Goal: Task Accomplishment & Management: Use online tool/utility

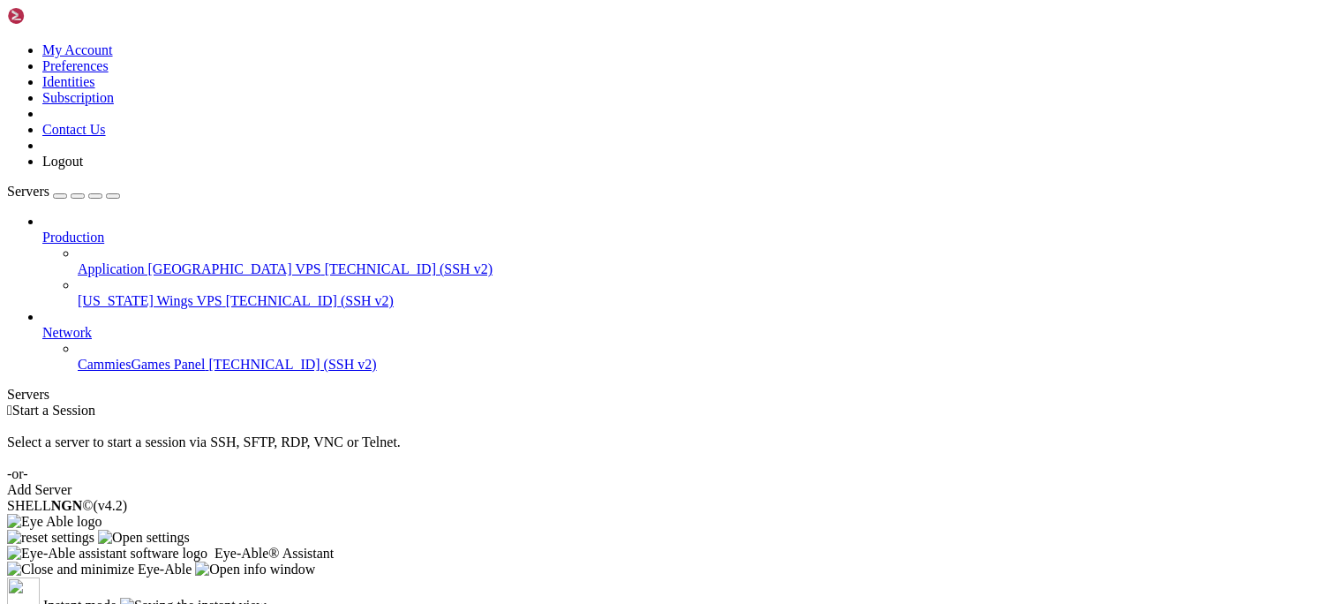
click at [779, 482] on div "Add Server" at bounding box center [669, 490] width 1325 height 16
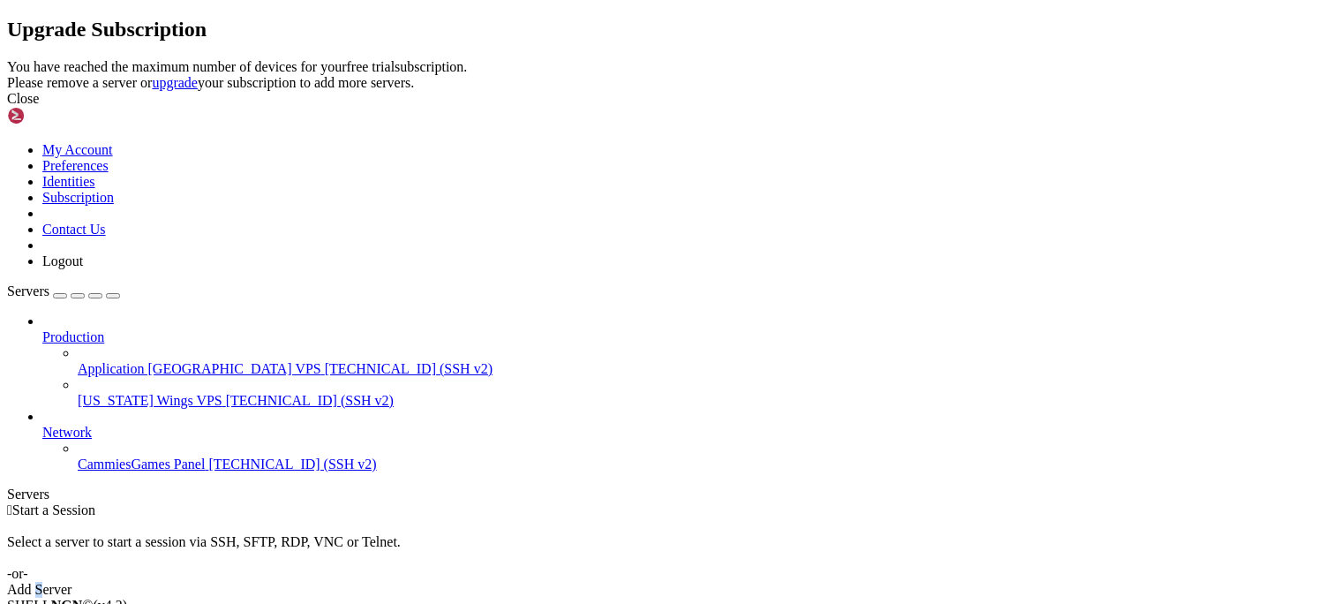
click at [198, 90] on link "upgrade" at bounding box center [175, 82] width 46 height 15
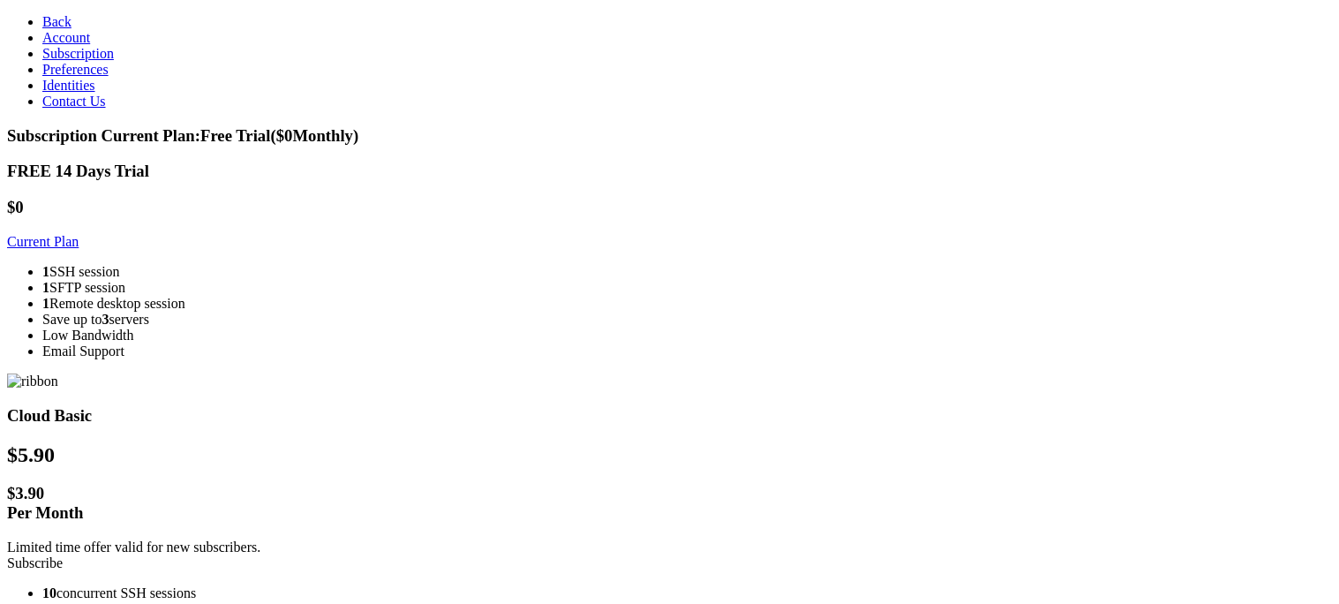
click at [71, 93] on span "Identities" at bounding box center [68, 85] width 53 height 15
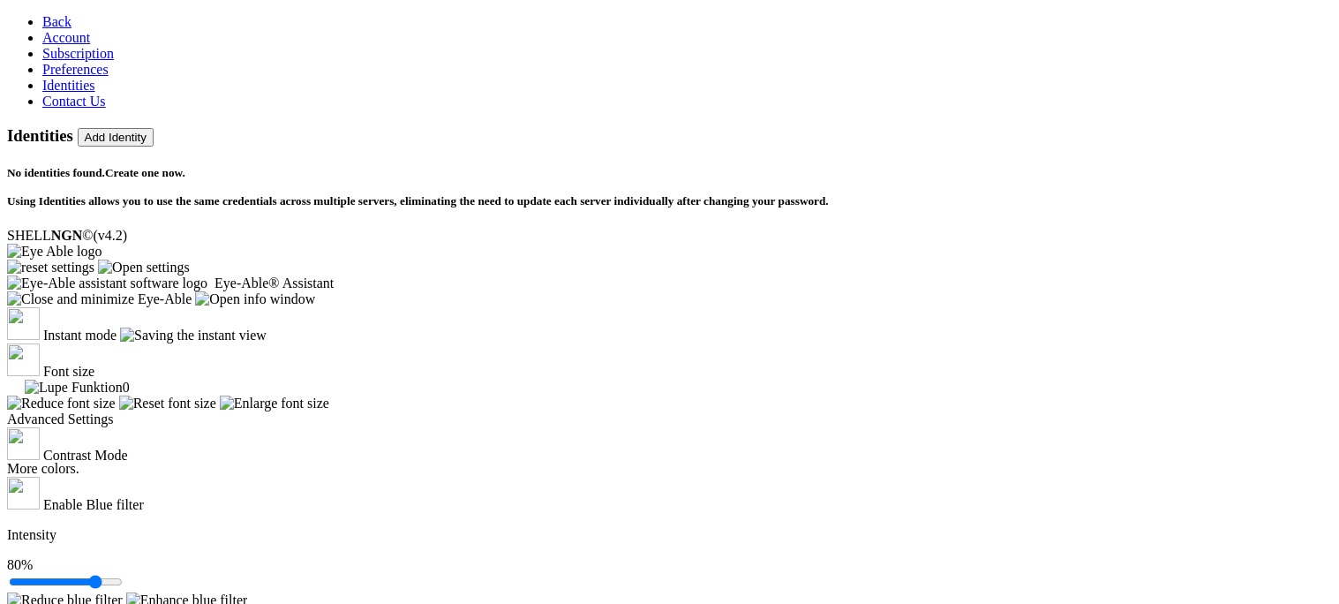
click at [43, 29] on link "Back" at bounding box center [56, 21] width 29 height 15
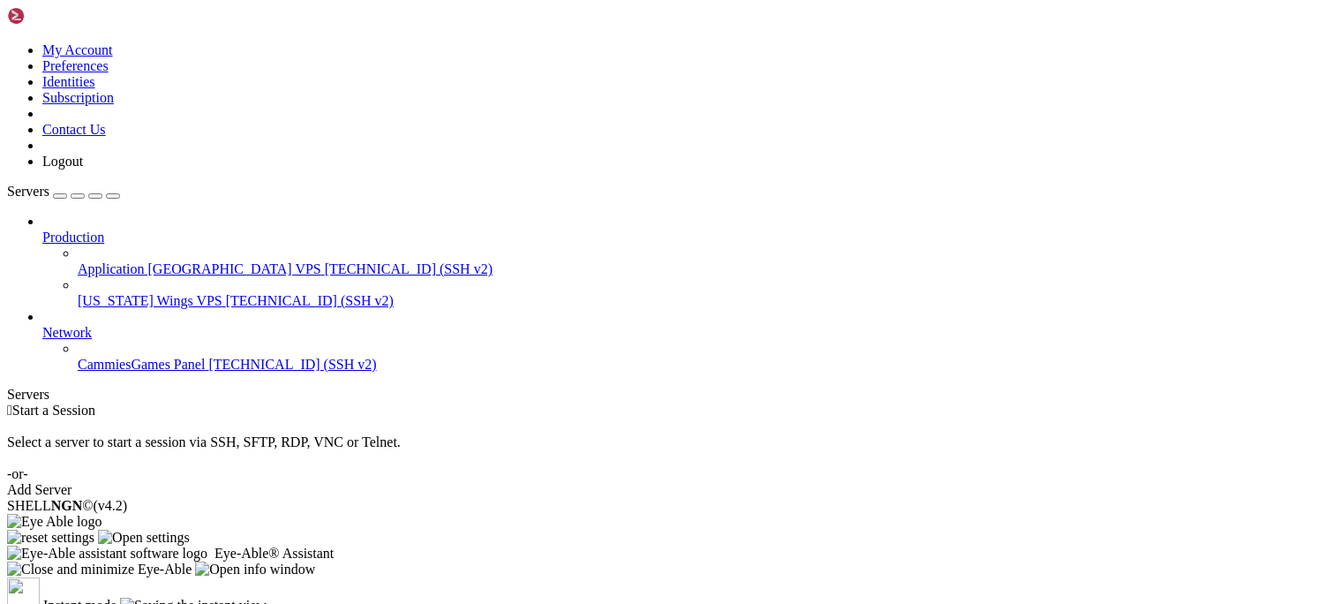
click at [67, 193] on button "button" at bounding box center [60, 195] width 14 height 5
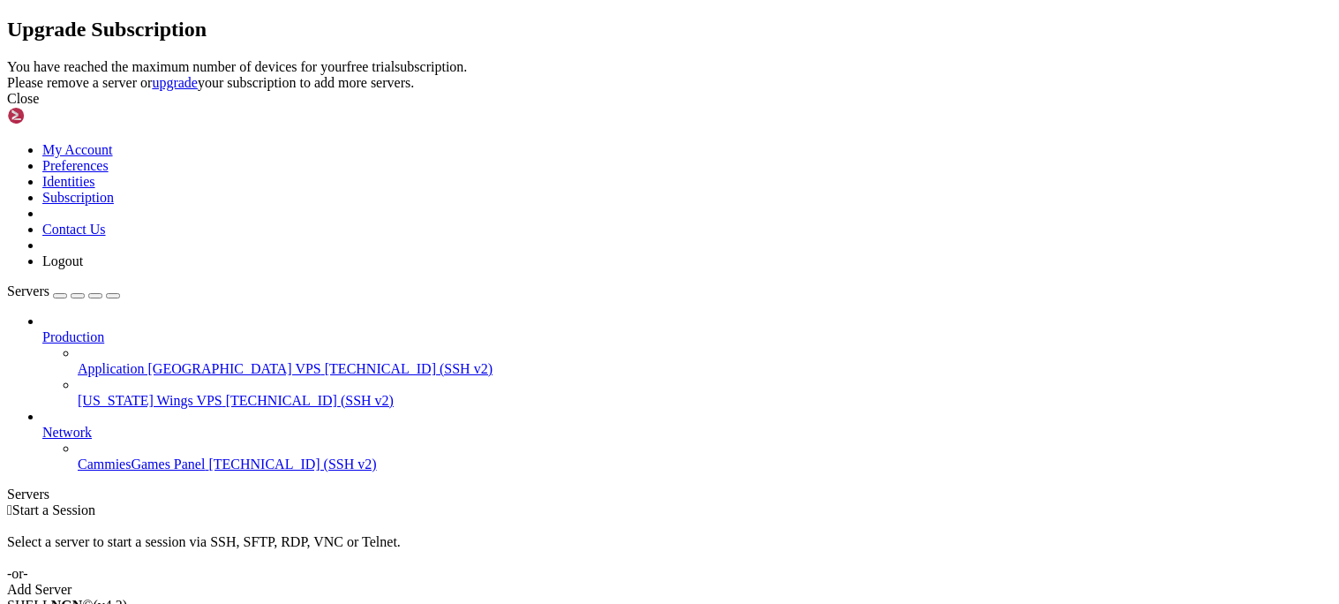
click at [901, 107] on div "Close" at bounding box center [669, 99] width 1325 height 16
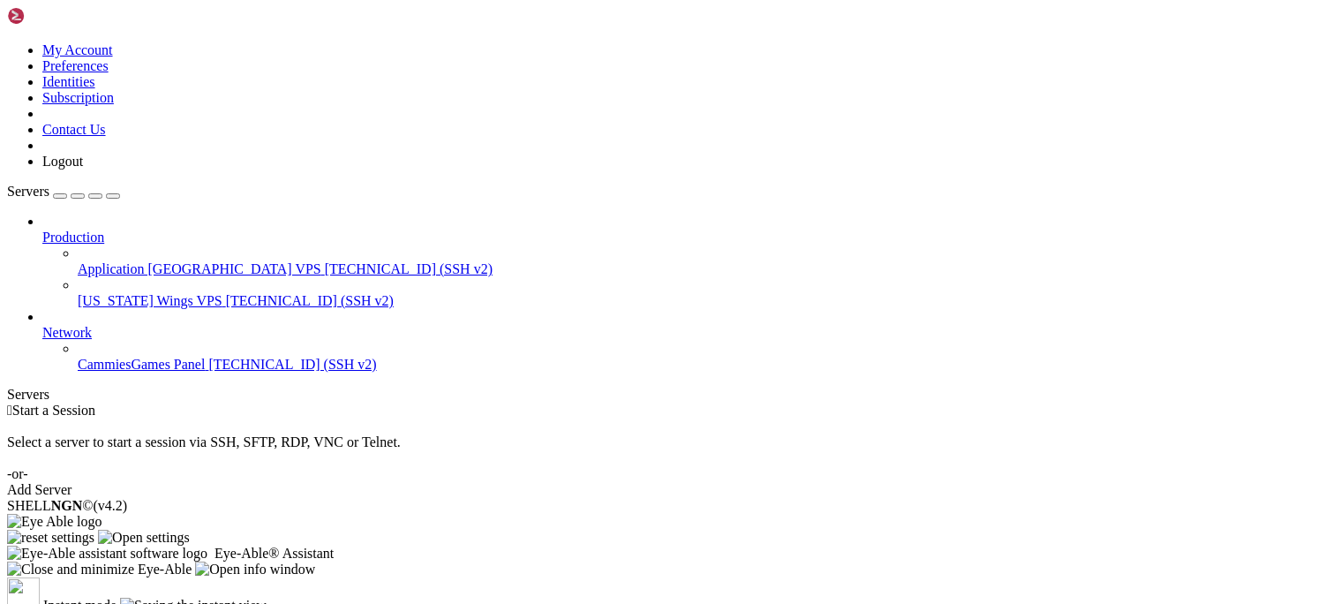
click at [832, 403] on div " Start a Session Select a server to start a session via SSH, SFTP, RDP, VNC or…" at bounding box center [669, 450] width 1325 height 95
click at [849, 403] on div " Start a Session Select a server to start a session via SSH, SFTP, RDP, VNC or…" at bounding box center [669, 450] width 1325 height 95
click at [844, 403] on div " Start a Session Select a server to start a session via SSH, SFTP, RDP, VNC or…" at bounding box center [669, 450] width 1325 height 95
click at [832, 403] on div " Start a Session Select a server to start a session via SSH, SFTP, RDP, VNC or…" at bounding box center [669, 450] width 1325 height 95
click at [879, 403] on div " Start a Session Select a server to start a session via SSH, SFTP, RDP, VNC or…" at bounding box center [669, 450] width 1325 height 95
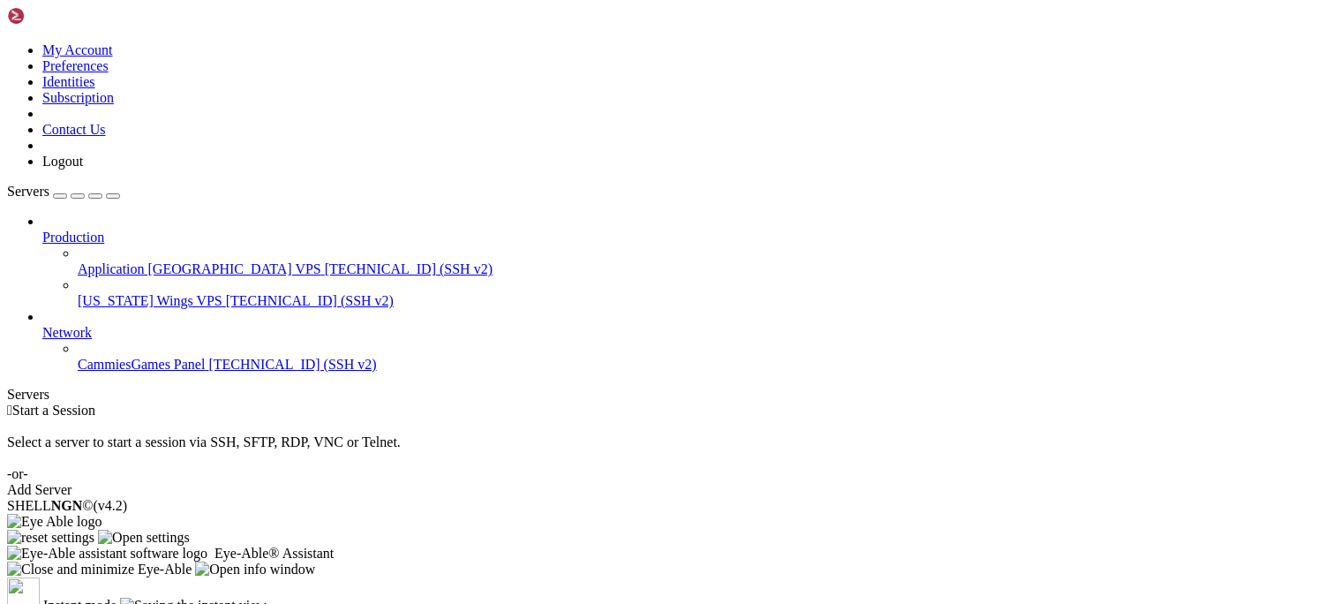
drag, startPoint x: 881, startPoint y: 388, endPoint x: 896, endPoint y: 433, distance: 48.3
click at [899, 414] on div " Start a Session Select a server to start a session via SSH, SFTP, RDP, VNC or…" at bounding box center [669, 450] width 1325 height 95
drag, startPoint x: 874, startPoint y: 461, endPoint x: 881, endPoint y: 476, distance: 16.6
click at [881, 476] on div " Start a Session Select a server to start a session via SSH, SFTP, RDP, VNC or…" at bounding box center [669, 450] width 1325 height 95
drag, startPoint x: 872, startPoint y: 479, endPoint x: 832, endPoint y: 469, distance: 42.0
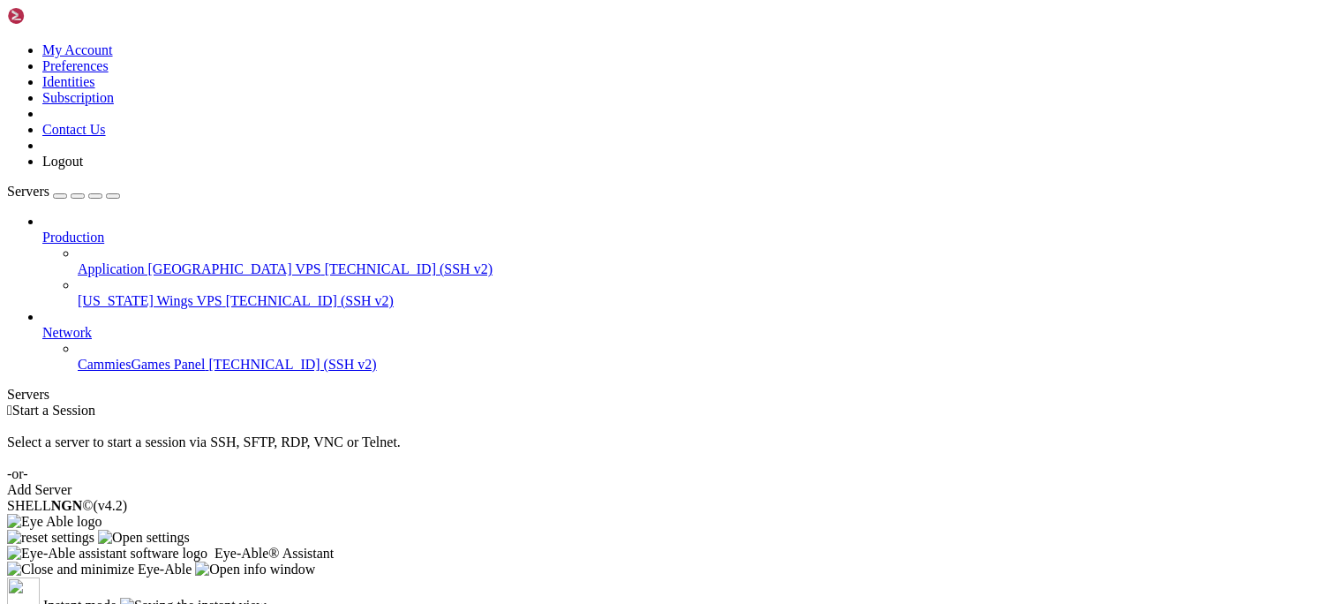
click at [867, 480] on div " Start a Session Select a server to start a session via SSH, SFTP, RDP, VNC or…" at bounding box center [669, 450] width 1325 height 95
click at [817, 468] on div " Start a Session Select a server to start a session via SSH, SFTP, RDP, VNC or…" at bounding box center [669, 450] width 1325 height 95
click at [728, 406] on div " Start a Session Select a server to start a session via SSH, SFTP, RDP, VNC or…" at bounding box center [669, 450] width 1325 height 95
drag, startPoint x: 718, startPoint y: 410, endPoint x: 708, endPoint y: 408, distance: 9.9
click at [714, 416] on div " Start a Session Select a server to start a session via SSH, SFTP, RDP, VNC or…" at bounding box center [669, 450] width 1325 height 95
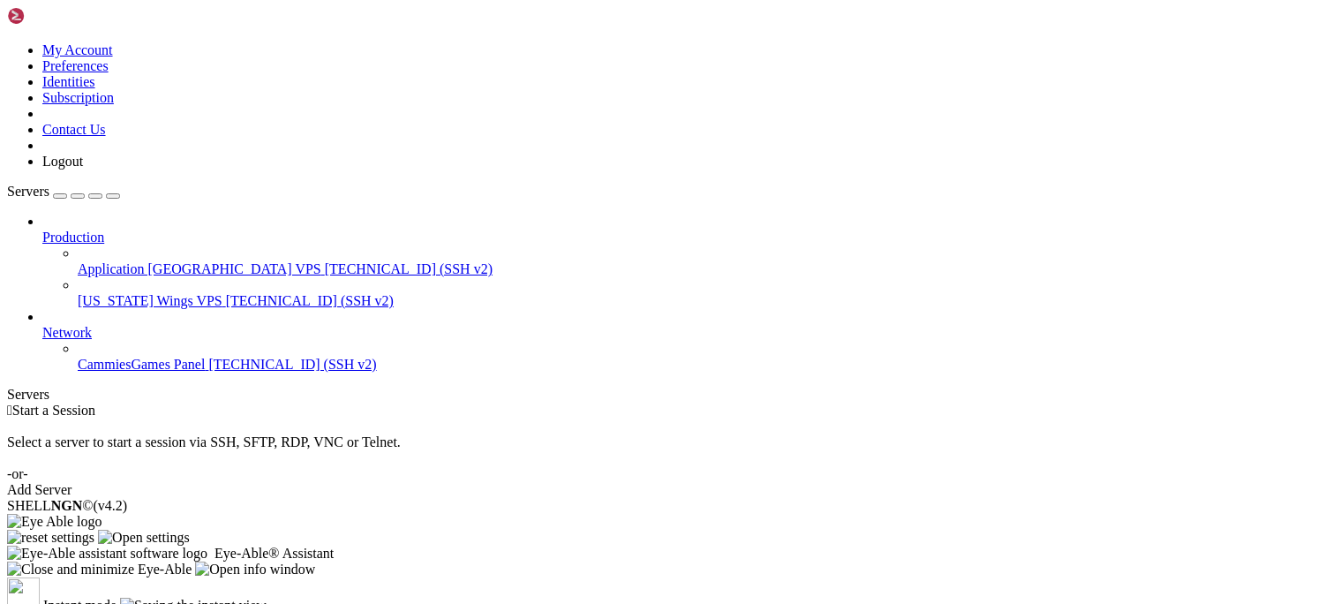
click at [662, 424] on div " Start a Session Select a server to start a session via SSH, SFTP, RDP, VNC or…" at bounding box center [669, 450] width 1325 height 95
click at [641, 478] on div " Start a Session Select a server to start a session via SSH, SFTP, RDP, VNC or…" at bounding box center [669, 450] width 1325 height 95
drag, startPoint x: 630, startPoint y: 477, endPoint x: 643, endPoint y: 447, distance: 32.5
click at [636, 475] on div " Start a Session Select a server to start a session via SSH, SFTP, RDP, VNC or…" at bounding box center [669, 450] width 1325 height 95
drag, startPoint x: 606, startPoint y: 356, endPoint x: 621, endPoint y: 473, distance: 118.4
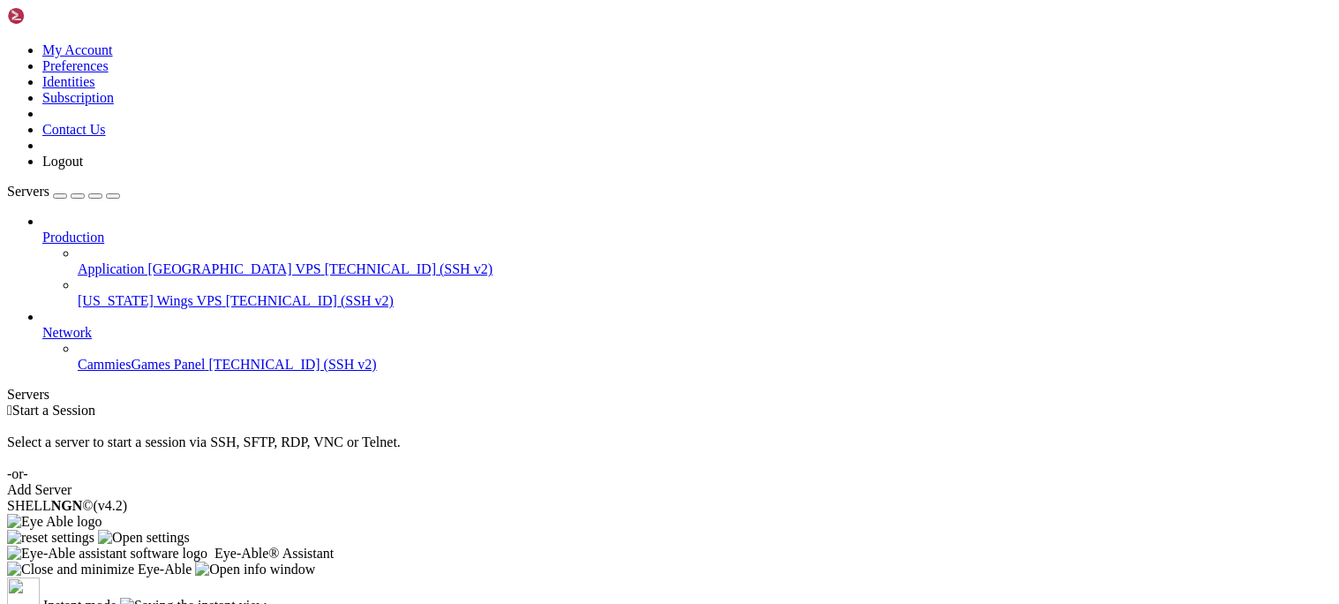
click at [621, 479] on div " Start a Session Select a server to start a session via SSH, SFTP, RDP, VNC or…" at bounding box center [669, 450] width 1325 height 95
click at [79, 293] on span "[US_STATE] Wings VPS" at bounding box center [150, 300] width 145 height 15
click at [85, 261] on span "Application [GEOGRAPHIC_DATA] VPS" at bounding box center [200, 268] width 244 height 15
click at [78, 293] on span "[US_STATE] Wings VPS" at bounding box center [150, 300] width 145 height 15
click at [325, 261] on span "[TECHNICAL_ID] (SSH v2)" at bounding box center [409, 268] width 168 height 15
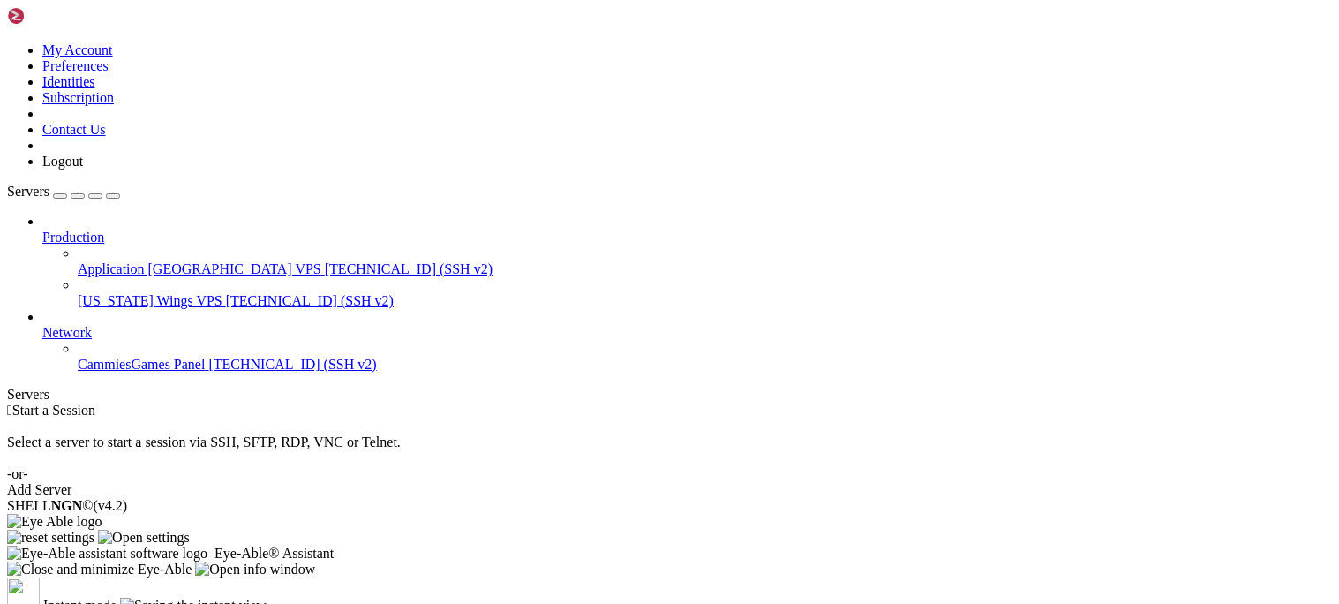
click at [78, 293] on link "[US_STATE] Wings VPS [TECHNICAL_ID] (SSH v2)" at bounding box center [705, 301] width 1254 height 16
click at [78, 261] on icon at bounding box center [78, 261] width 0 height 0
click at [78, 293] on icon at bounding box center [78, 293] width 0 height 0
click at [78, 261] on icon at bounding box center [78, 261] width 0 height 0
click at [78, 293] on icon at bounding box center [78, 293] width 0 height 0
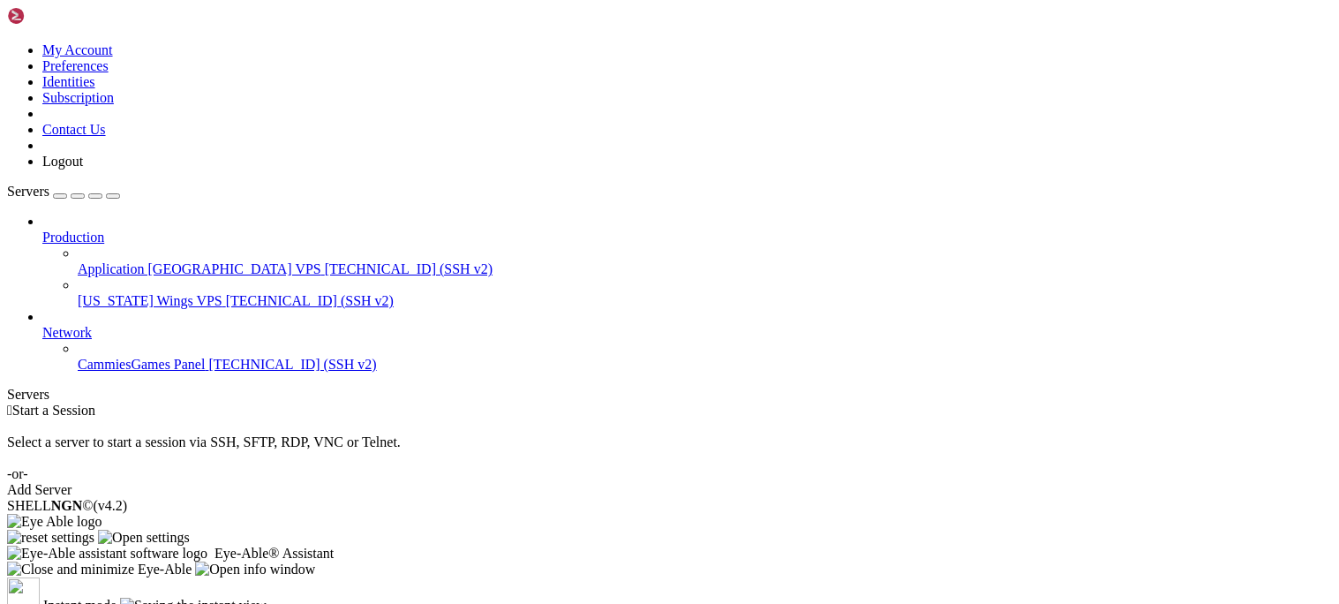
click at [78, 261] on icon at bounding box center [78, 261] width 0 height 0
click at [78, 293] on icon at bounding box center [78, 293] width 0 height 0
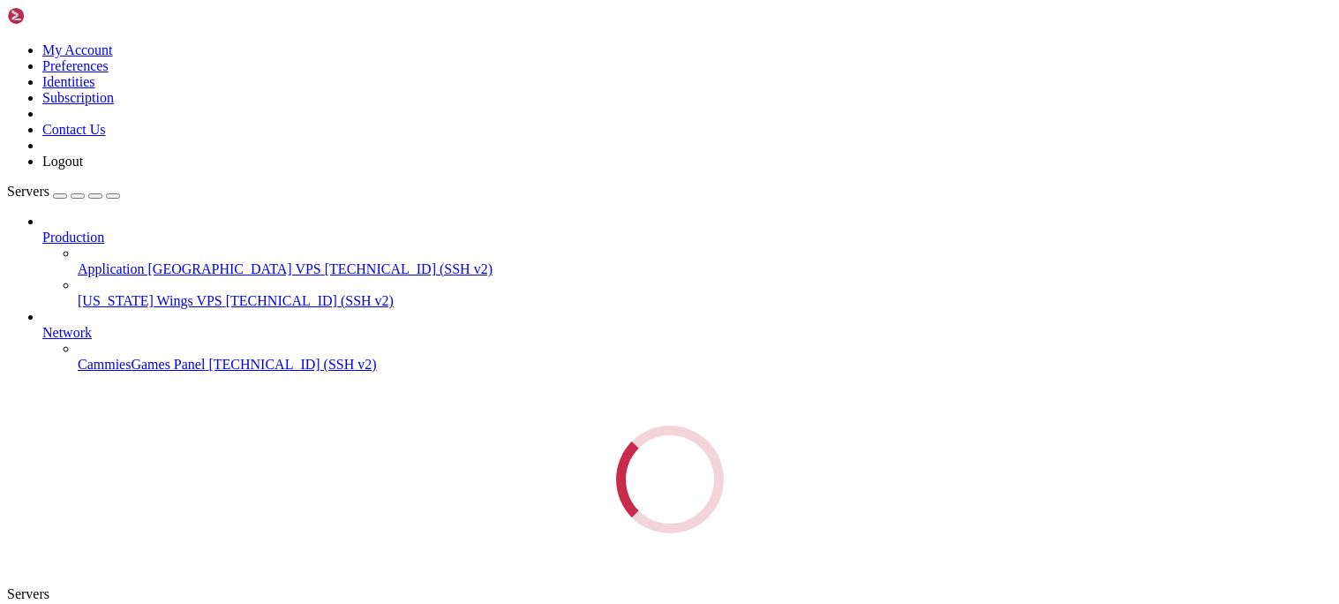
click at [34, 425] on div "Loading..." at bounding box center [669, 479] width 1325 height 108
click at [42, 425] on div "Loading..." at bounding box center [669, 479] width 1325 height 108
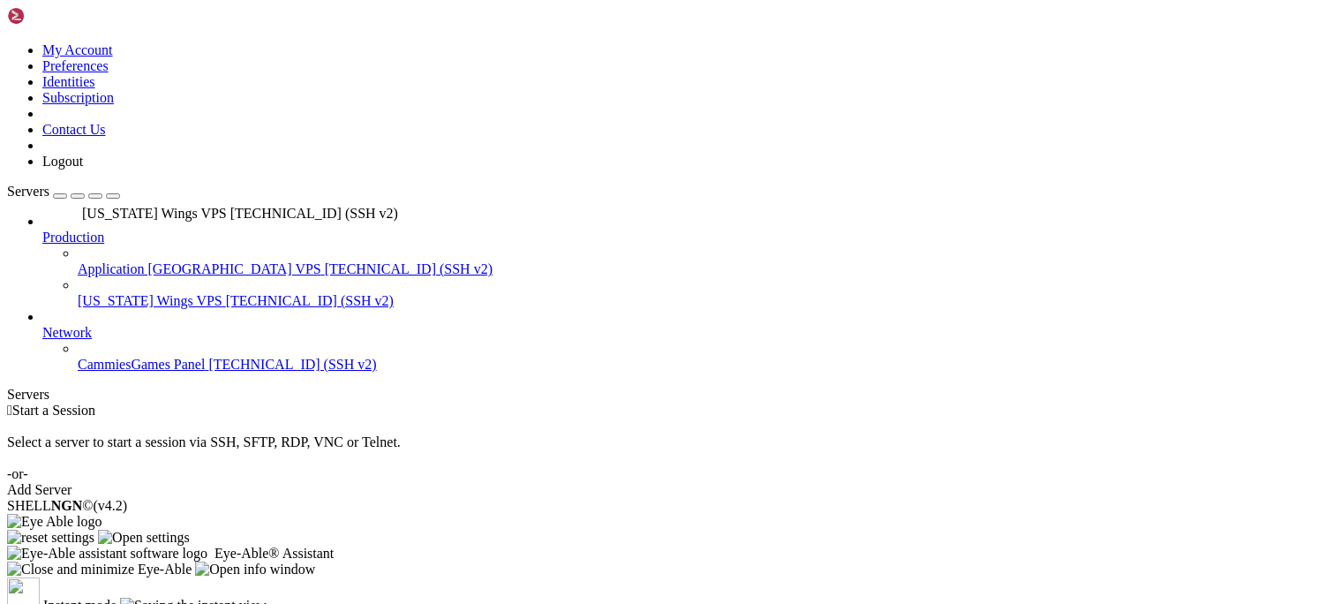
drag, startPoint x: 109, startPoint y: 209, endPoint x: 79, endPoint y: 199, distance: 32.4
click at [226, 293] on span "[TECHNICAL_ID] (SSH v2)" at bounding box center [310, 300] width 168 height 15
drag, startPoint x: 94, startPoint y: 162, endPoint x: 118, endPoint y: 144, distance: 30.2
click at [325, 261] on span "[TECHNICAL_ID] (SSH v2)" at bounding box center [409, 268] width 168 height 15
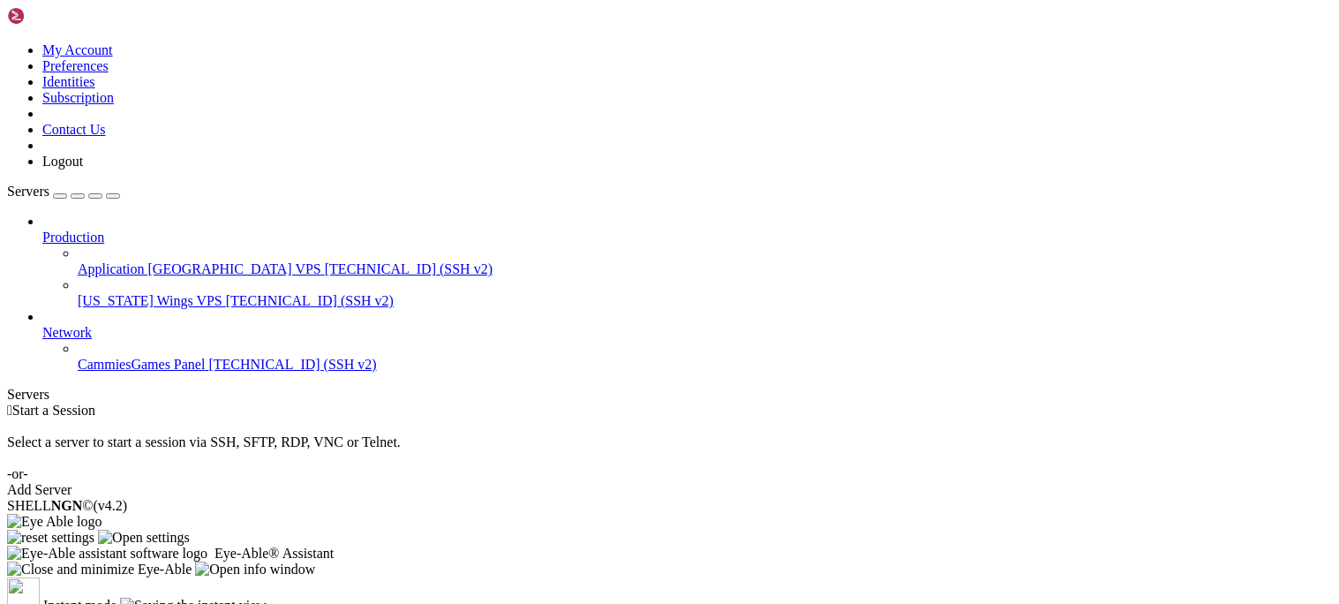
click at [325, 261] on span "[TECHNICAL_ID] (SSH v2)" at bounding box center [409, 268] width 168 height 15
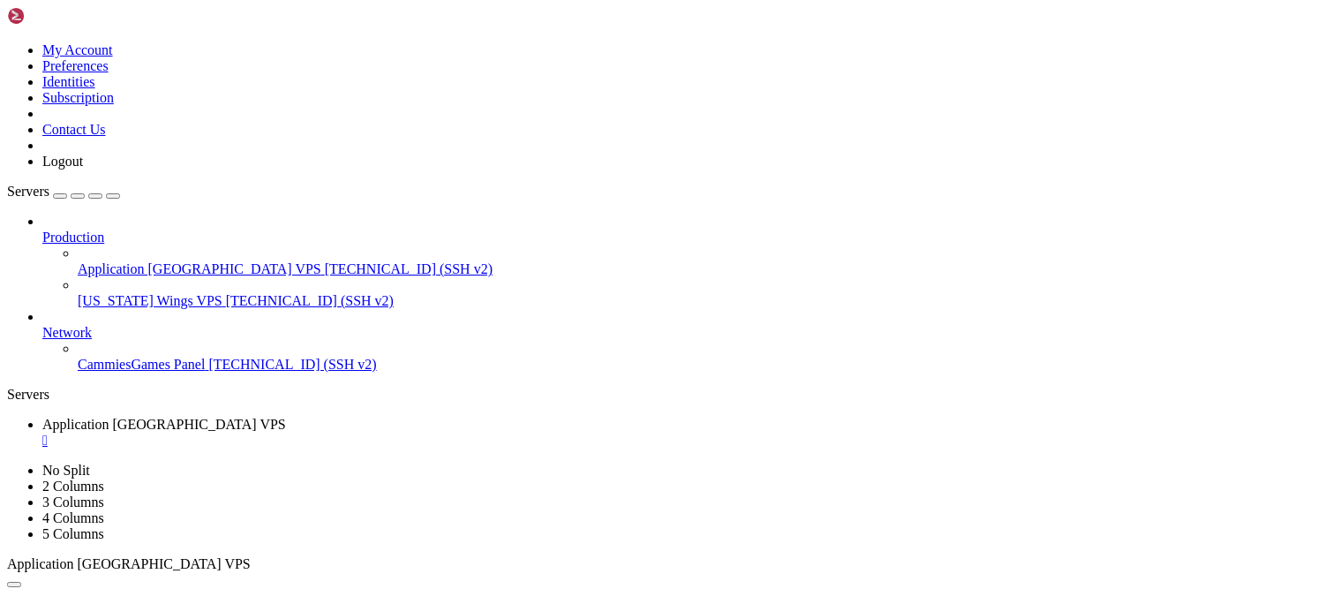
drag, startPoint x: 327, startPoint y: 939, endPoint x: 461, endPoint y: 937, distance: 133.3
drag, startPoint x: 344, startPoint y: 1014, endPoint x: 350, endPoint y: 1029, distance: 15.9
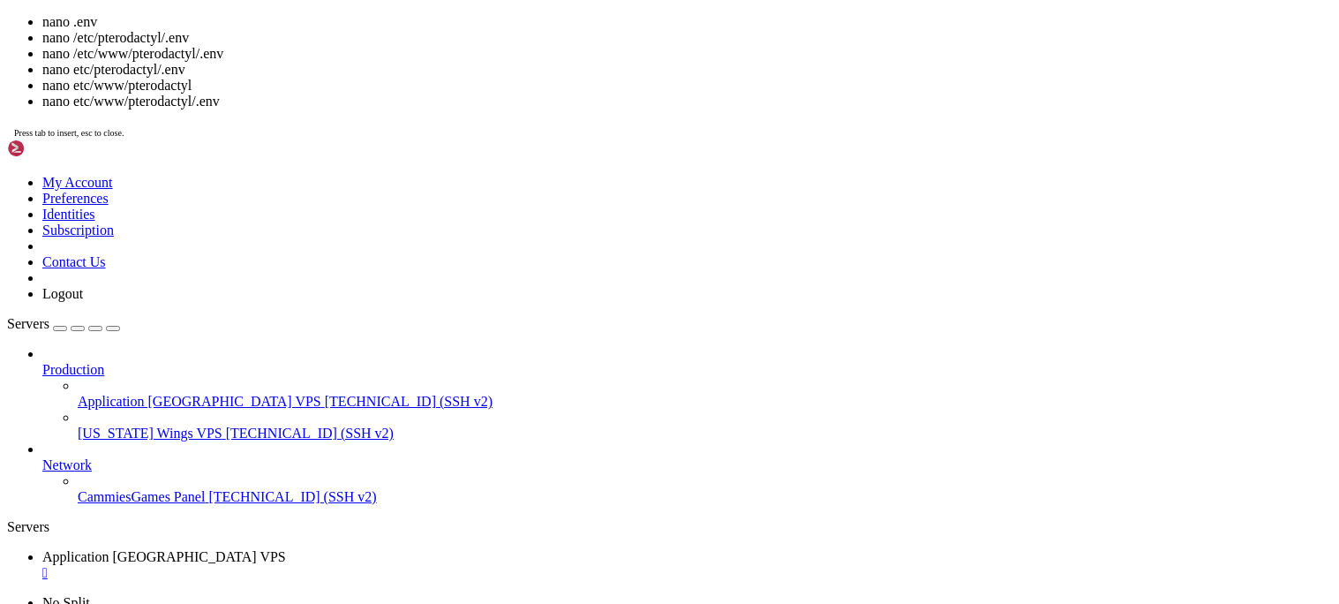
scroll to position [13, 0]
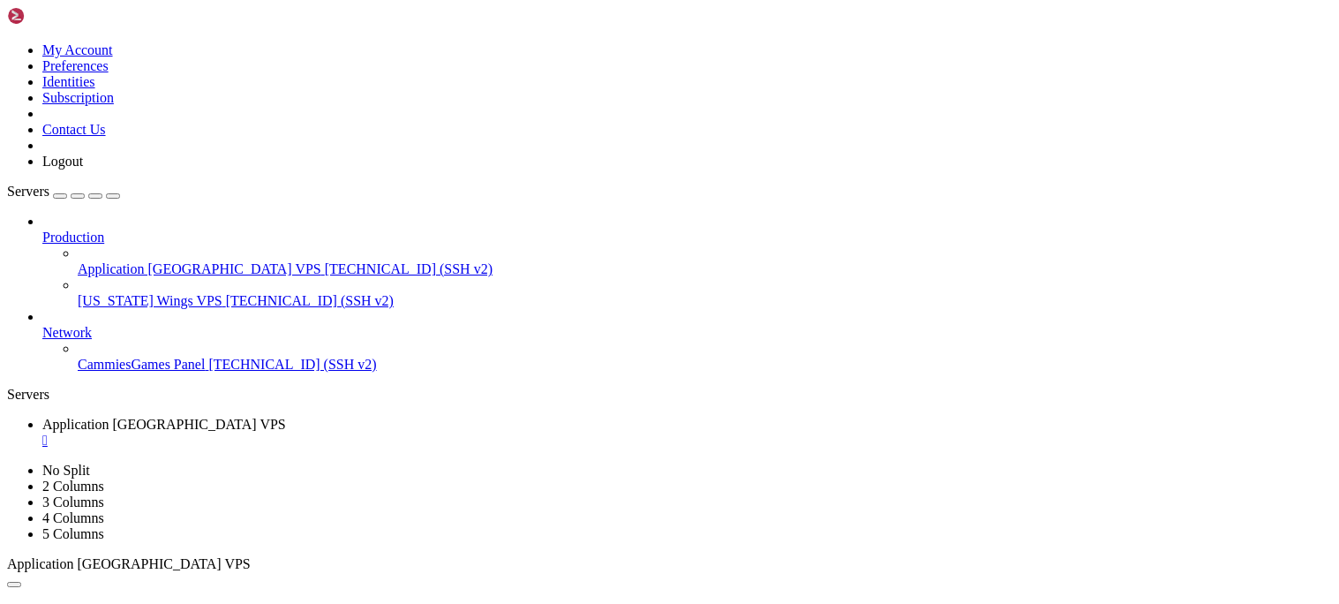
drag, startPoint x: 18, startPoint y: 767, endPoint x: 286, endPoint y: 1000, distance: 355.4
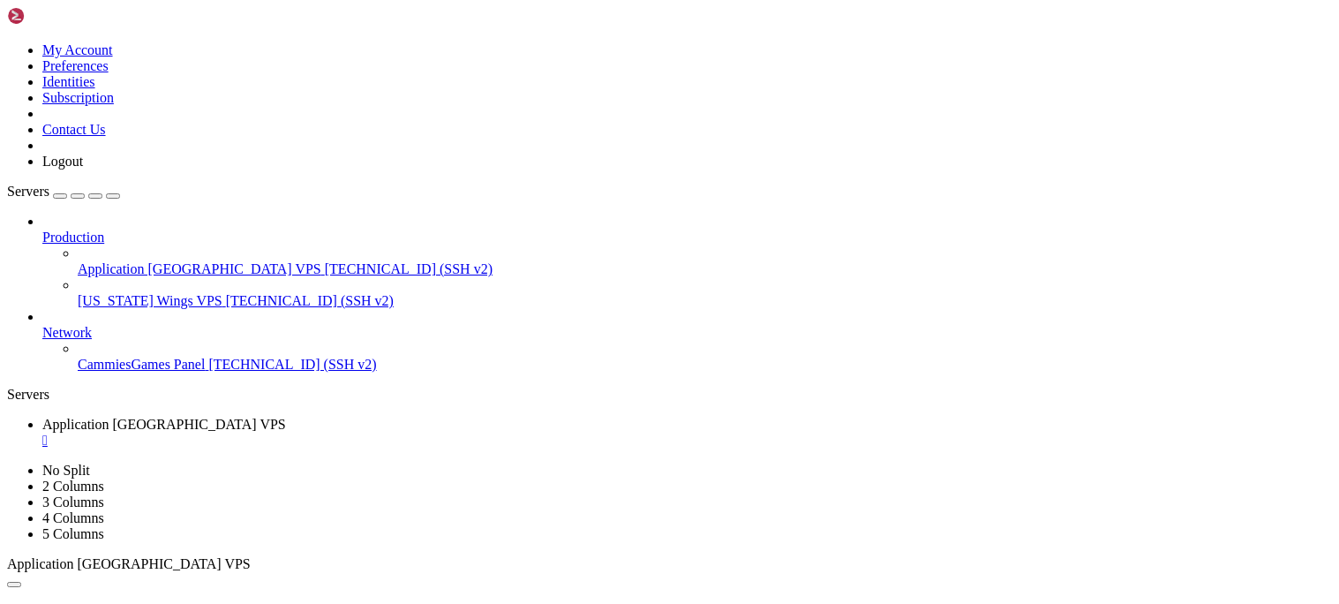
drag, startPoint x: 44, startPoint y: 788, endPoint x: 68, endPoint y: 793, distance: 24.2
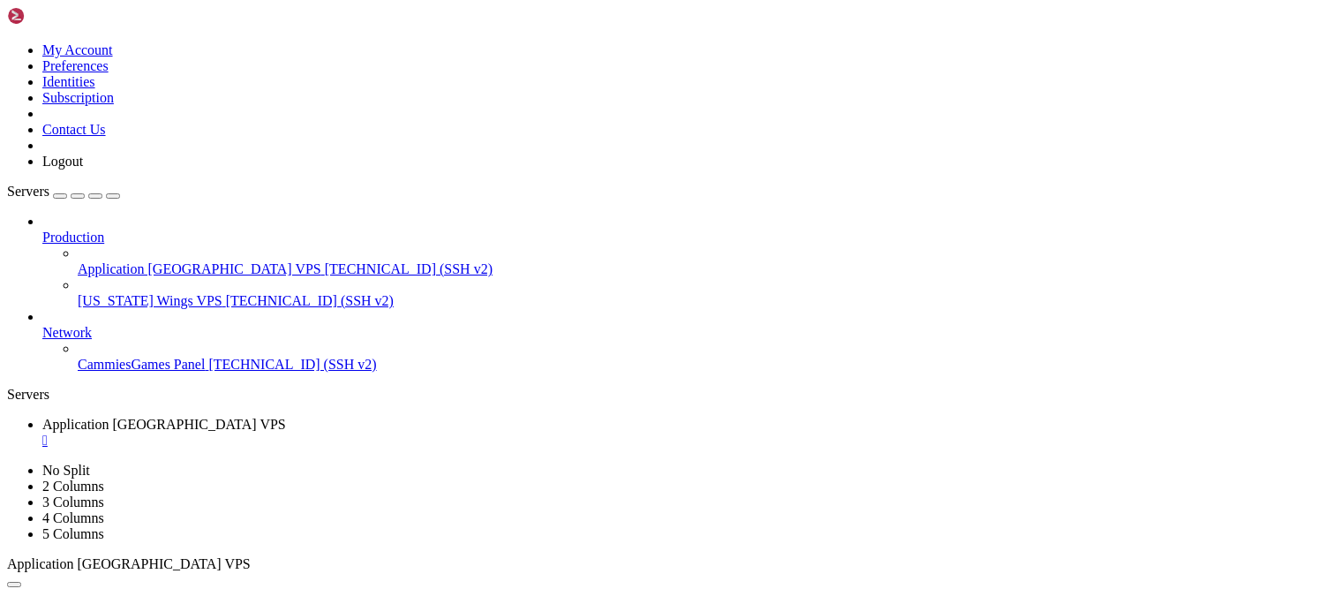
drag, startPoint x: 41, startPoint y: 787, endPoint x: 238, endPoint y: 1059, distance: 335.7
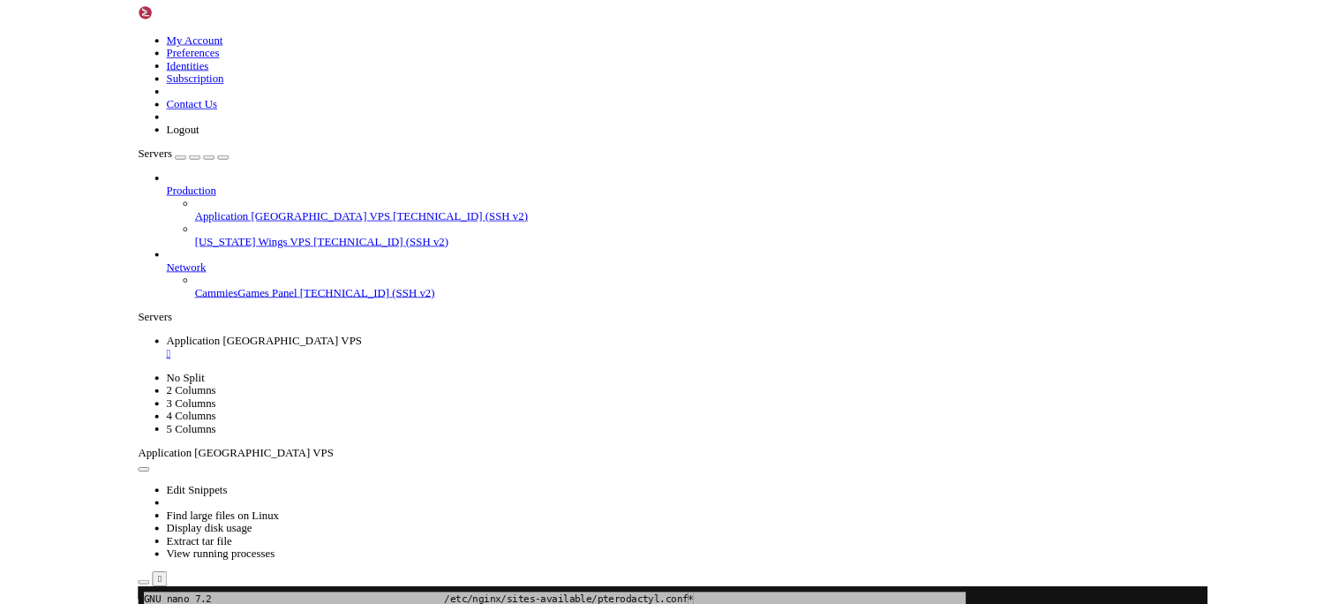
scroll to position [0, 0]
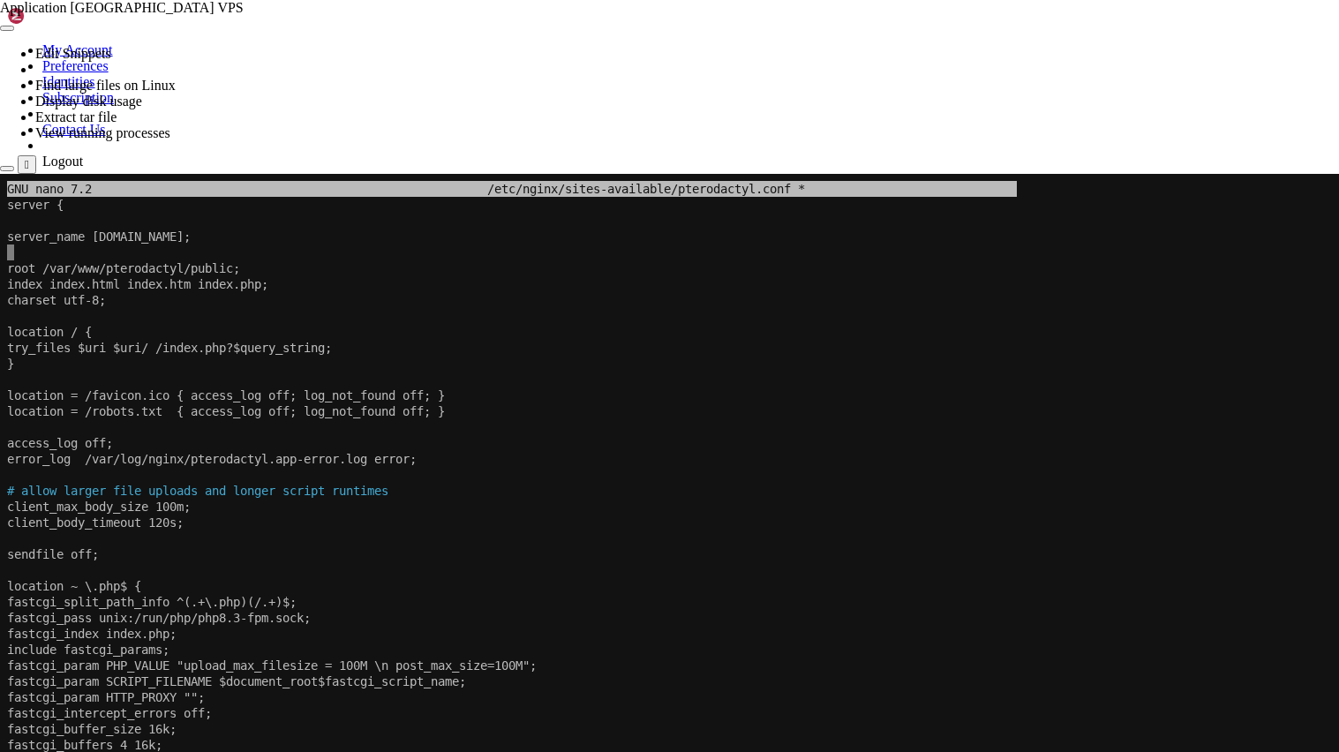
click at [374, 568] on x-row at bounding box center [669, 570] width 1325 height 16
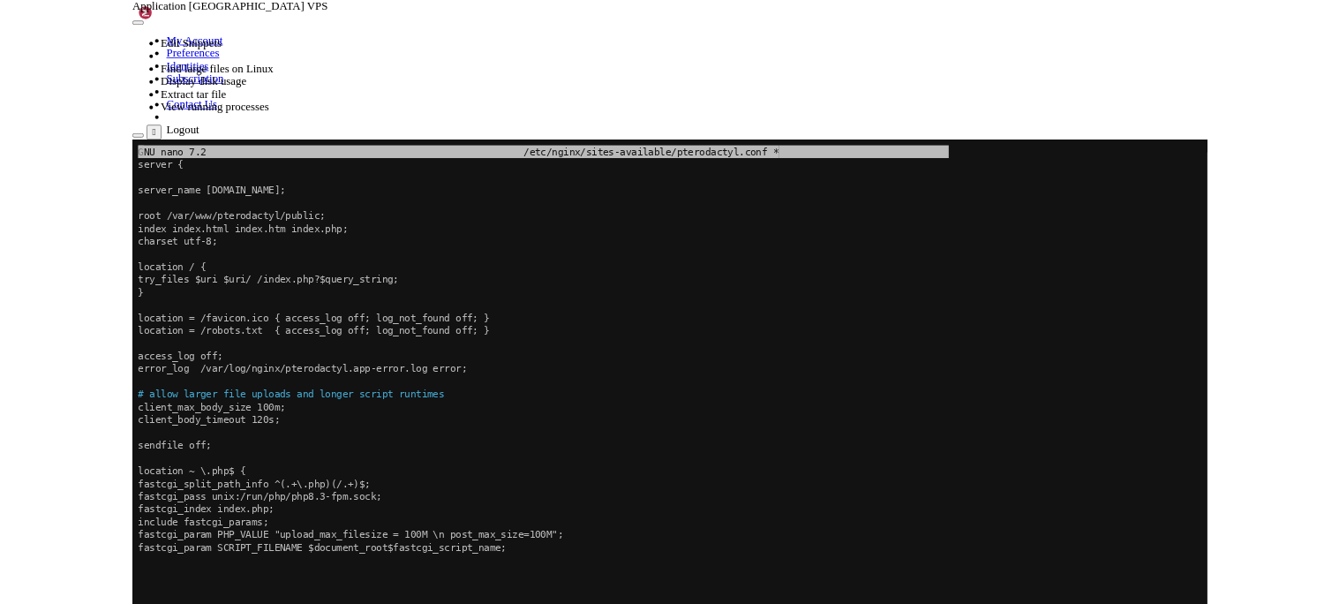
scroll to position [222, 0]
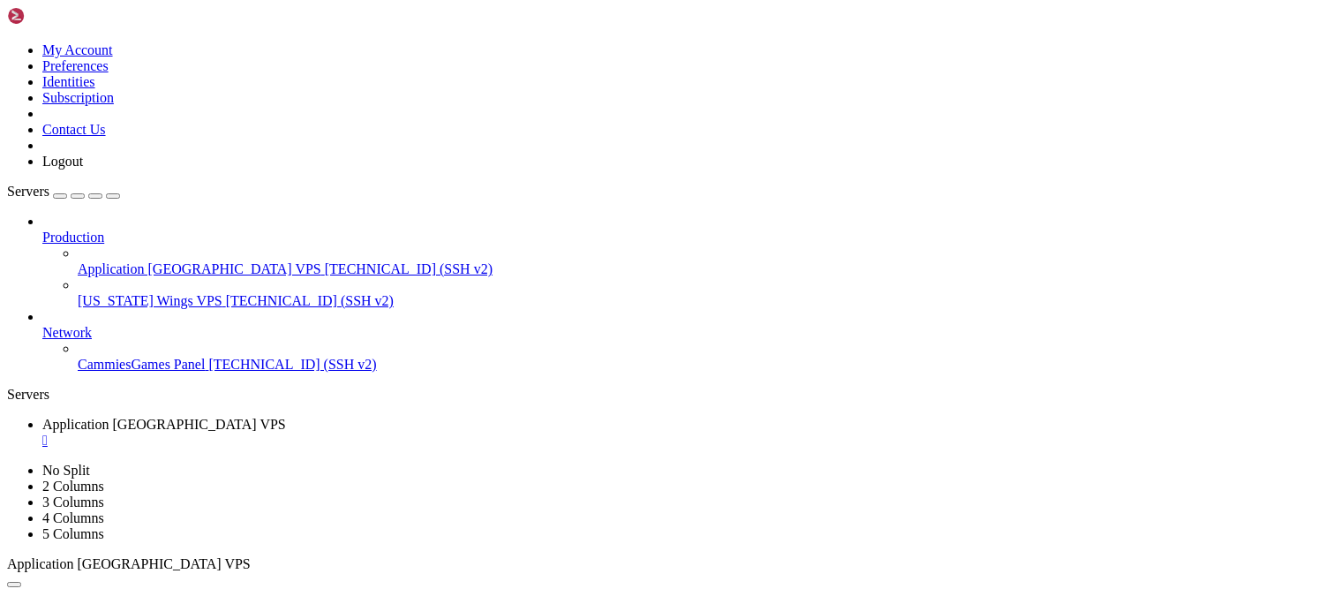
click at [757, 417] on ul "Application [GEOGRAPHIC_DATA] VPS " at bounding box center [669, 433] width 1325 height 32
drag, startPoint x: 16, startPoint y: 766, endPoint x: 427, endPoint y: 1146, distance: 559.7
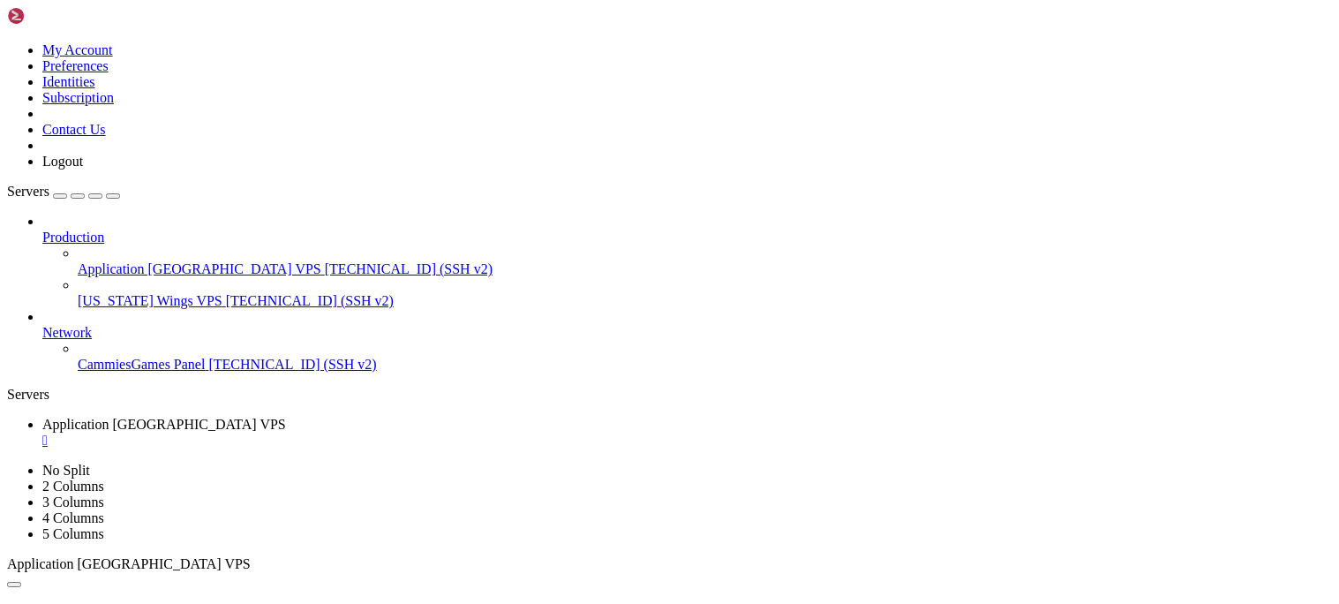
drag, startPoint x: 37, startPoint y: 1155, endPoint x: 35, endPoint y: 881, distance: 274.5
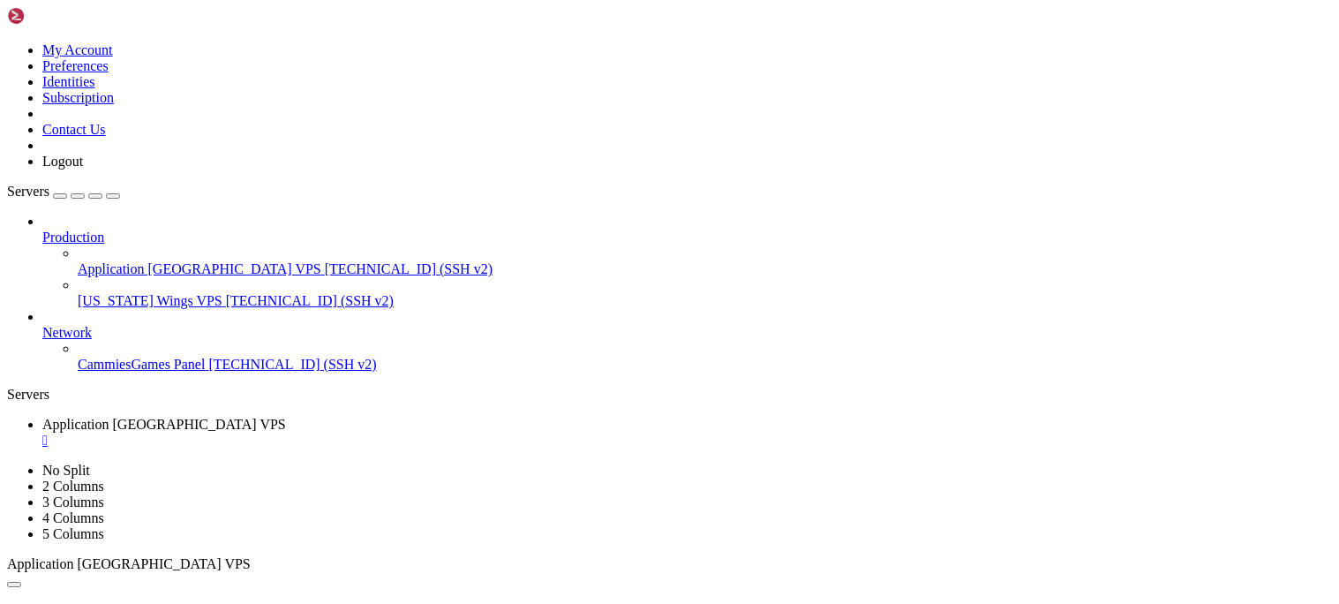
drag, startPoint x: 13, startPoint y: 761, endPoint x: 95, endPoint y: 824, distance: 103.3
drag, startPoint x: 12, startPoint y: 761, endPoint x: 397, endPoint y: 1160, distance: 554.4
